Goal: Check status: Check status

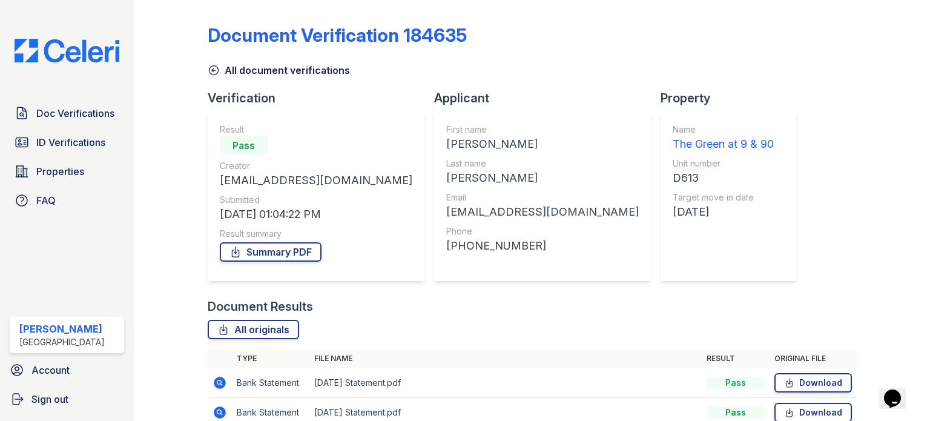
scroll to position [119, 0]
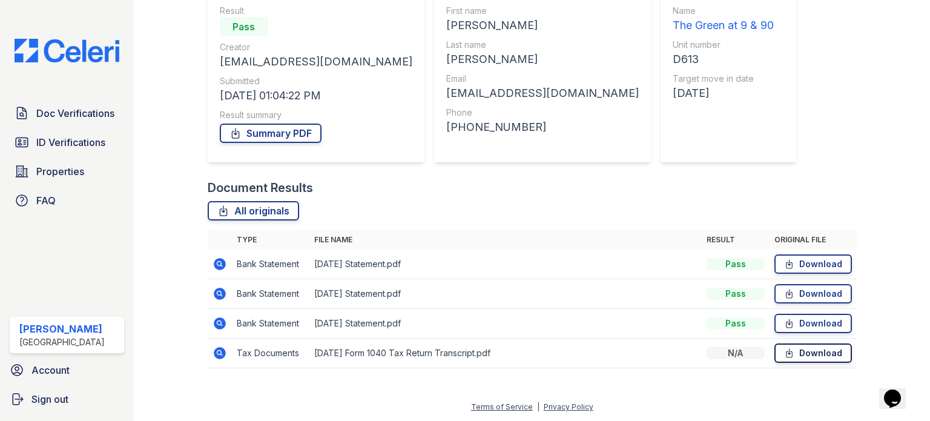
click at [786, 353] on icon at bounding box center [789, 353] width 10 height 12
click at [69, 146] on span "ID Verifications" at bounding box center [70, 142] width 69 height 15
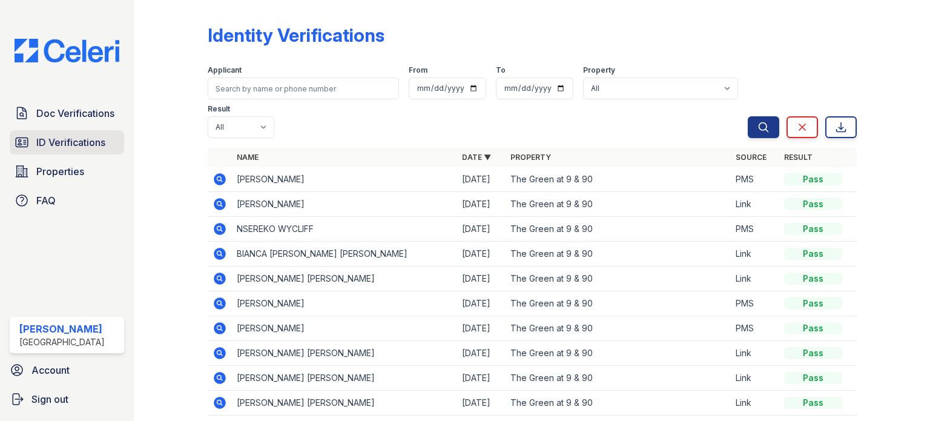
click at [75, 143] on span "ID Verifications" at bounding box center [70, 142] width 69 height 15
click at [223, 179] on icon at bounding box center [220, 179] width 12 height 12
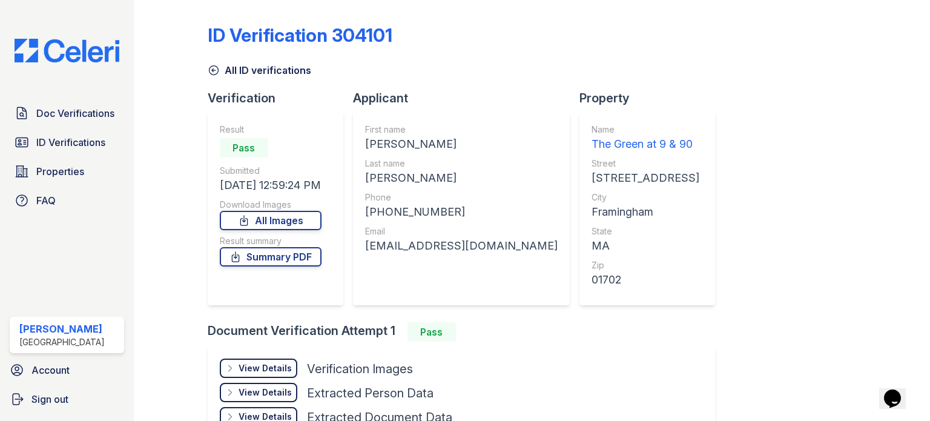
scroll to position [102, 0]
